Goal: Check status: Check status

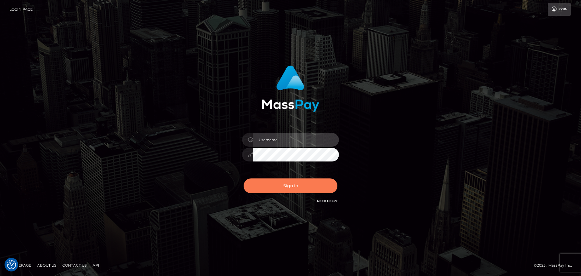
type input "Victor.rollacan"
click at [308, 184] on button "Sign in" at bounding box center [291, 185] width 94 height 15
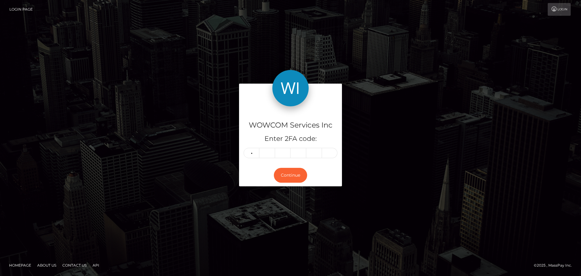
type input "3"
type input "2"
type input "7"
type input "5"
type input "3"
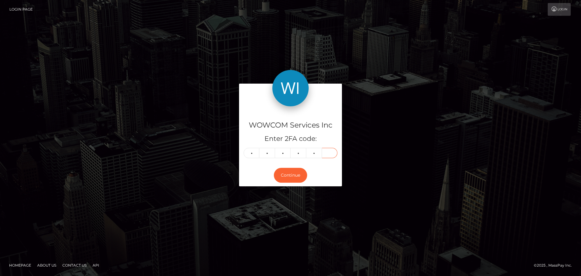
type input "4"
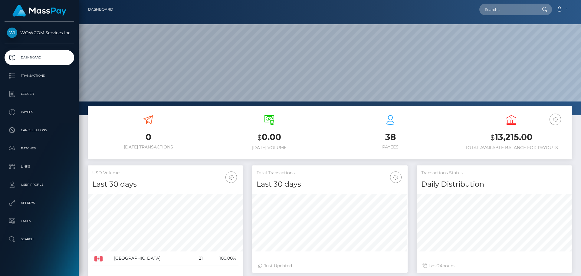
scroll to position [107, 156]
click at [521, 133] on h3 "$ 13,215.00" at bounding box center [511, 137] width 112 height 12
copy h3 "13,215.00"
click at [567, 10] on link "Account" at bounding box center [562, 9] width 18 height 13
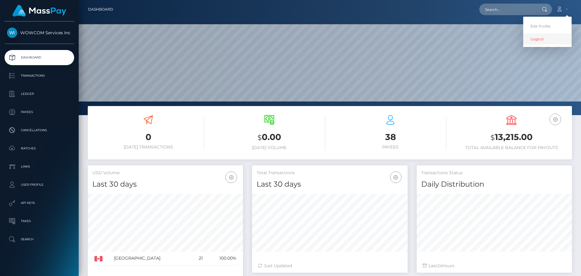
click at [550, 39] on link "Logout" at bounding box center [547, 38] width 48 height 11
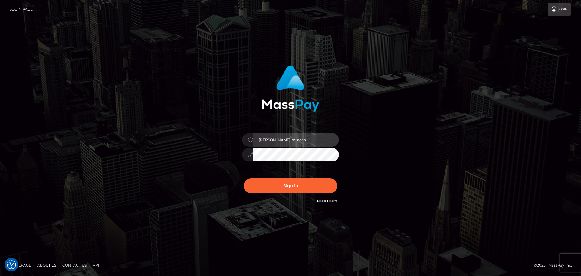
click at [330, 139] on div "Victor.rollacan" at bounding box center [290, 139] width 97 height 12
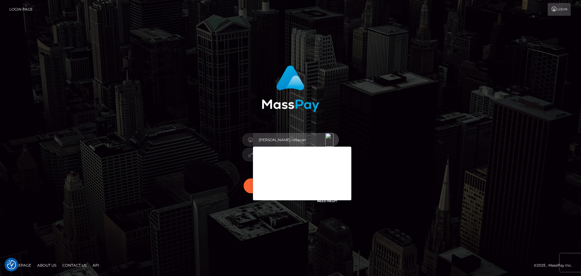
type input "Victor.wowcan2"
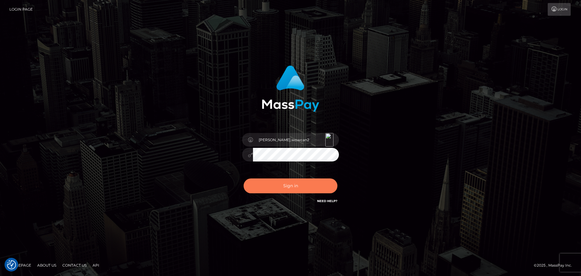
click at [291, 185] on button "Sign in" at bounding box center [291, 185] width 94 height 15
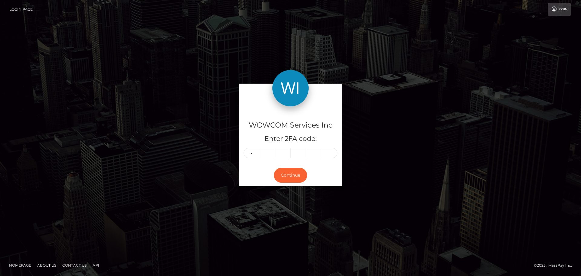
type input "3"
type input "4"
type input "3"
type input "8"
type input "1"
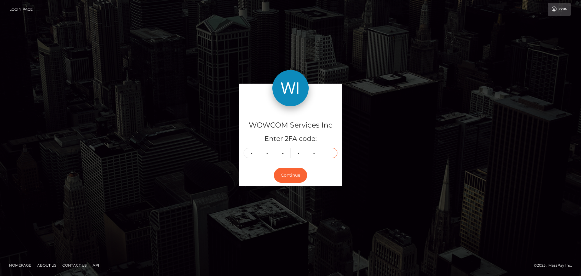
type input "0"
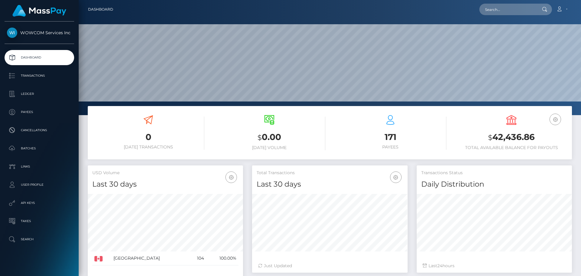
scroll to position [107, 156]
click at [508, 137] on h3 "$ 42,436.86" at bounding box center [511, 137] width 112 height 12
click at [508, 136] on h3 "$ 42,436.86" at bounding box center [511, 137] width 112 height 12
copy h3 "42,436.86"
